Goal: Task Accomplishment & Management: Manage account settings

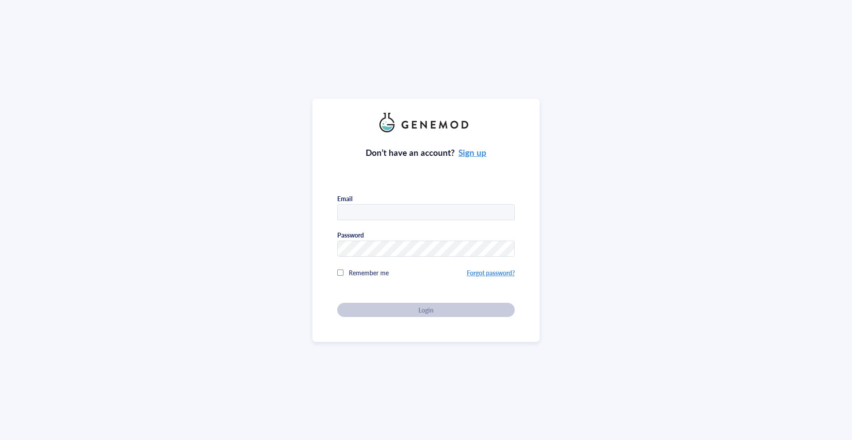
type input "[PERSON_NAME][EMAIL_ADDRESS][PERSON_NAME][DOMAIN_NAME]"
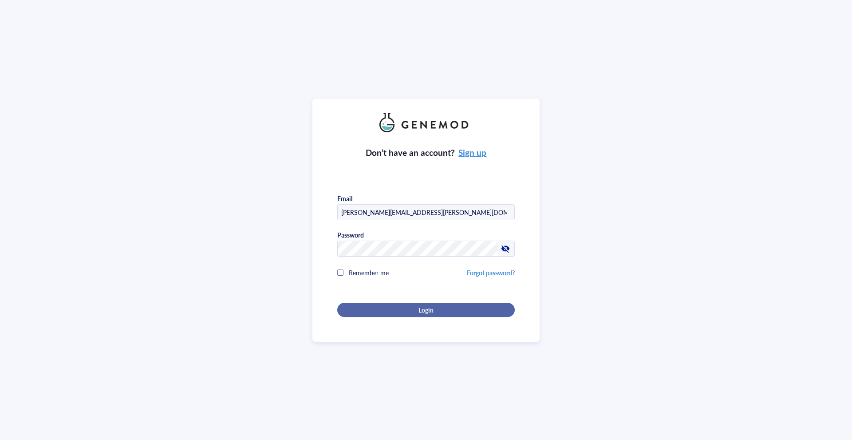
click at [424, 307] on span "Login" at bounding box center [426, 310] width 15 height 8
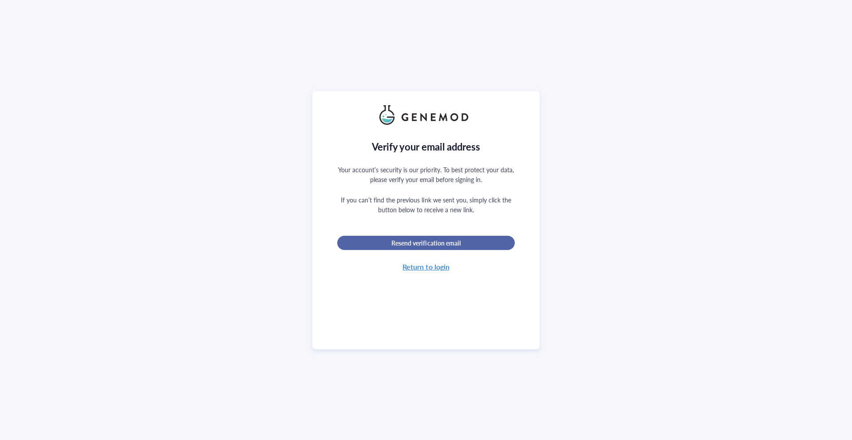
click at [455, 239] on span "Resend verification email" at bounding box center [426, 243] width 69 height 8
click at [427, 264] on div "Return to login" at bounding box center [426, 267] width 47 height 12
